Goal: Information Seeking & Learning: Learn about a topic

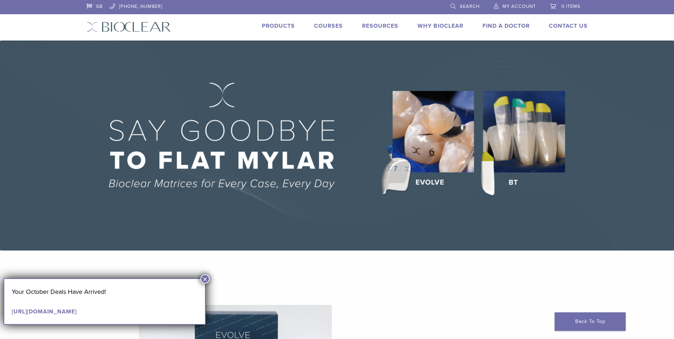
click at [282, 27] on link "Products" at bounding box center [278, 25] width 33 height 7
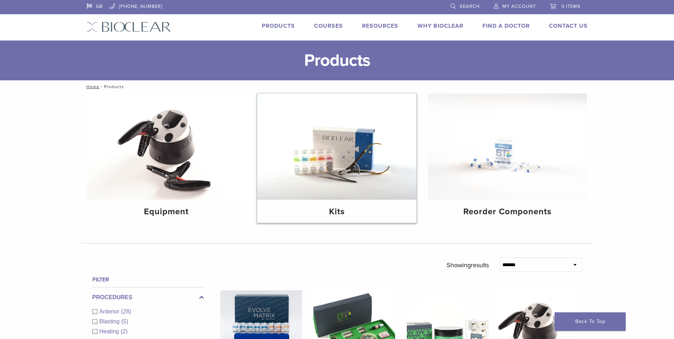
click at [349, 189] on img at bounding box center [336, 146] width 159 height 106
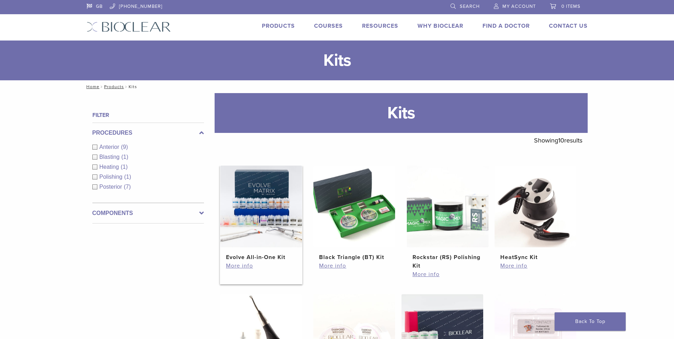
click at [273, 223] on img at bounding box center [261, 207] width 82 height 82
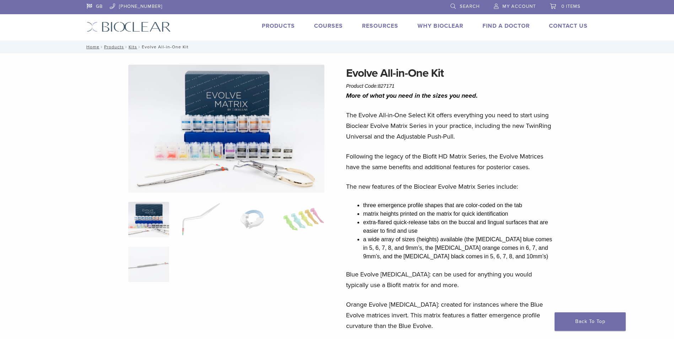
click at [242, 145] on img at bounding box center [226, 129] width 196 height 128
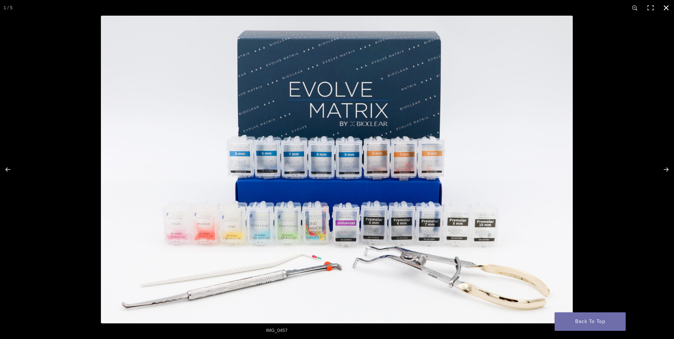
click at [664, 9] on button "Close (Esc)" at bounding box center [666, 8] width 16 height 16
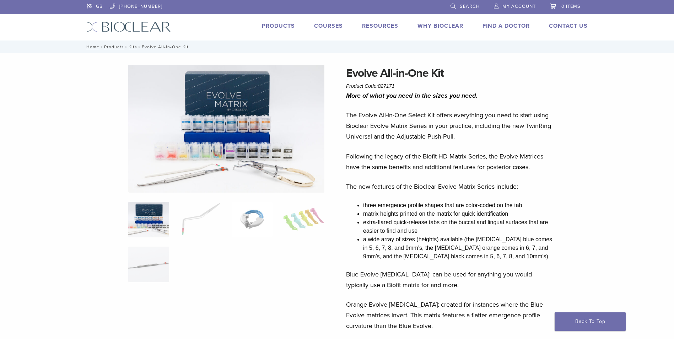
click at [259, 211] on img at bounding box center [252, 220] width 41 height 36
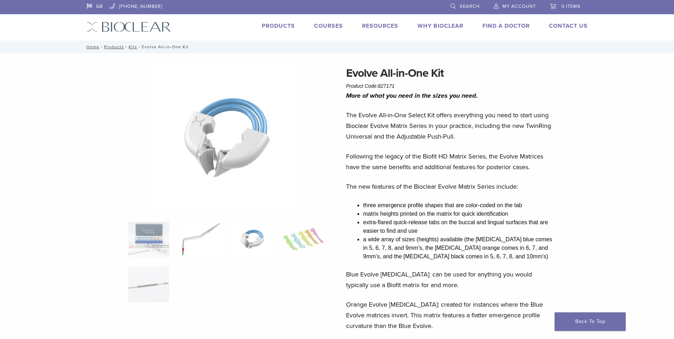
click at [208, 235] on img at bounding box center [200, 240] width 41 height 36
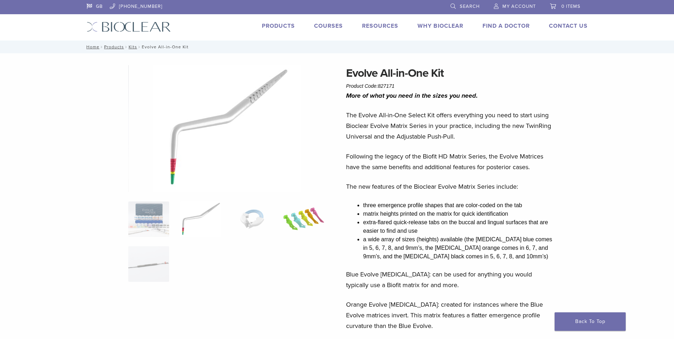
click at [290, 223] on img at bounding box center [303, 219] width 41 height 36
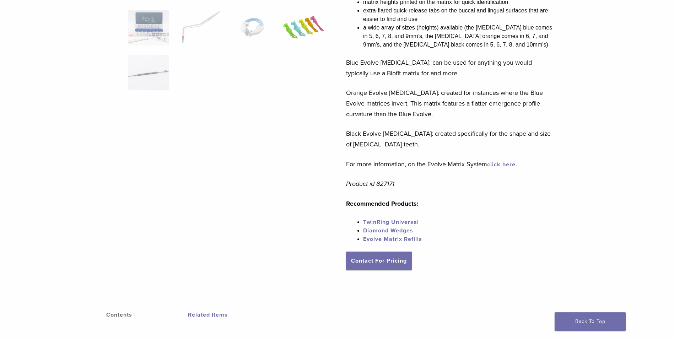
scroll to position [213, 0]
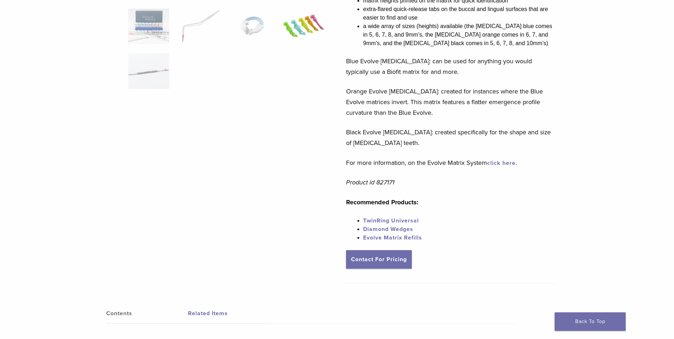
click at [398, 229] on link "Diamond Wedges" at bounding box center [388, 229] width 50 height 7
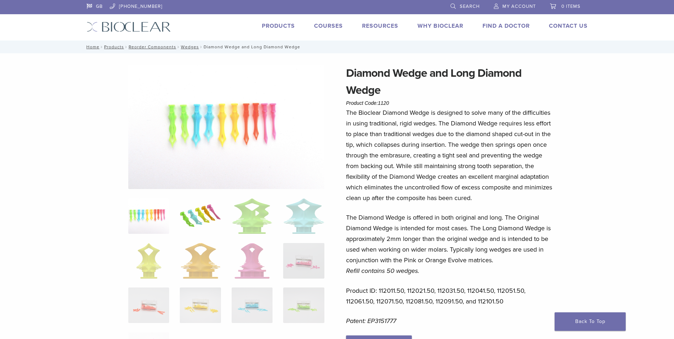
click at [190, 218] on img at bounding box center [200, 216] width 41 height 36
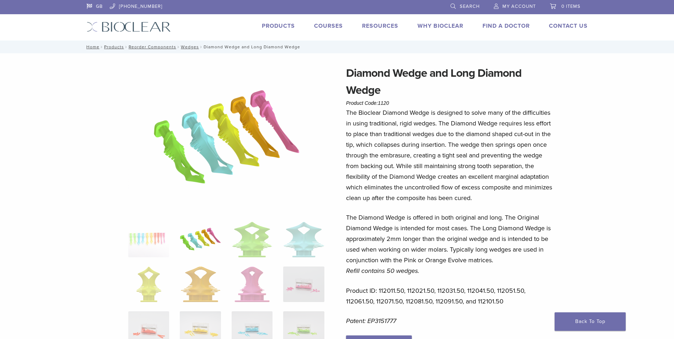
click at [232, 216] on div at bounding box center [226, 233] width 196 height 336
click at [254, 243] on img at bounding box center [252, 240] width 41 height 36
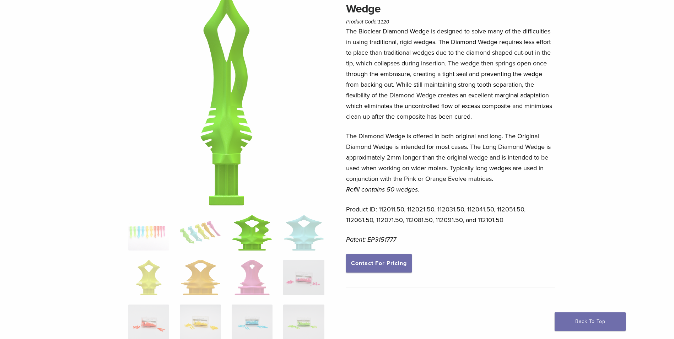
scroll to position [107, 0]
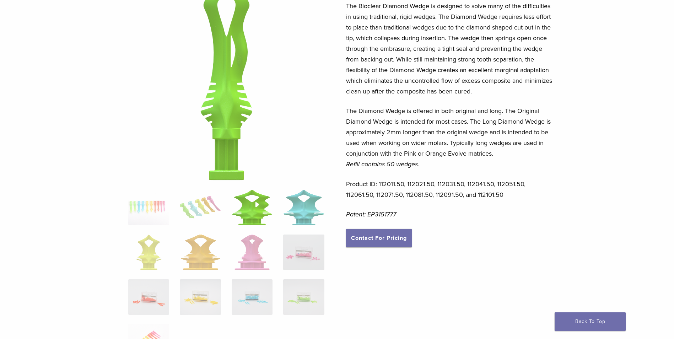
click at [298, 215] on img at bounding box center [303, 208] width 41 height 36
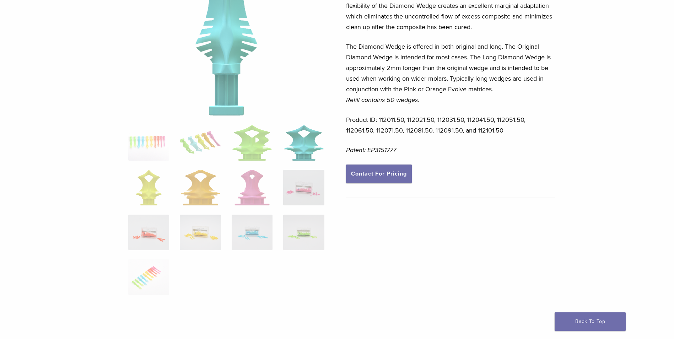
scroll to position [178, 0]
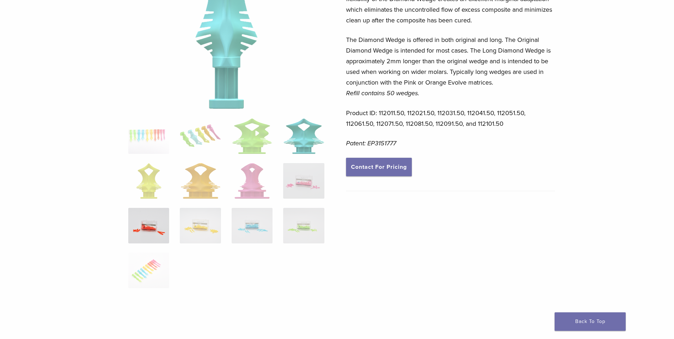
click at [154, 229] on img at bounding box center [148, 226] width 41 height 36
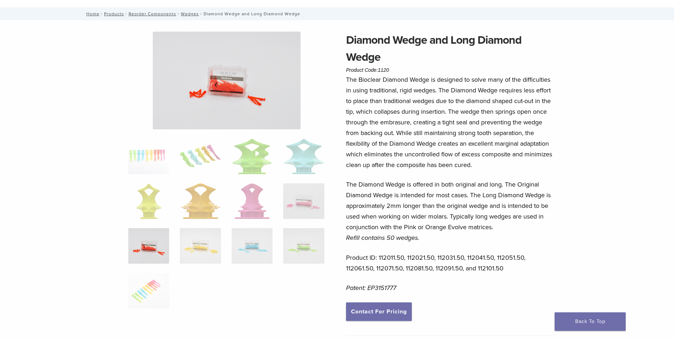
scroll to position [0, 0]
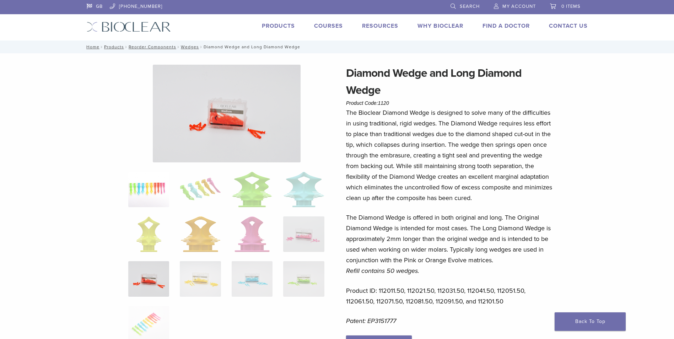
click at [133, 189] on img at bounding box center [148, 190] width 41 height 36
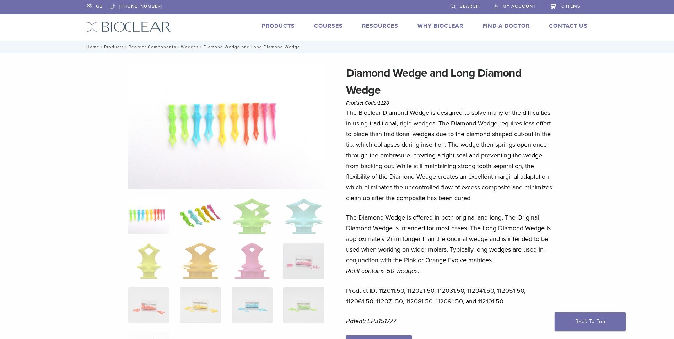
click at [191, 216] on img at bounding box center [200, 216] width 41 height 36
